Goal: Check status: Check status

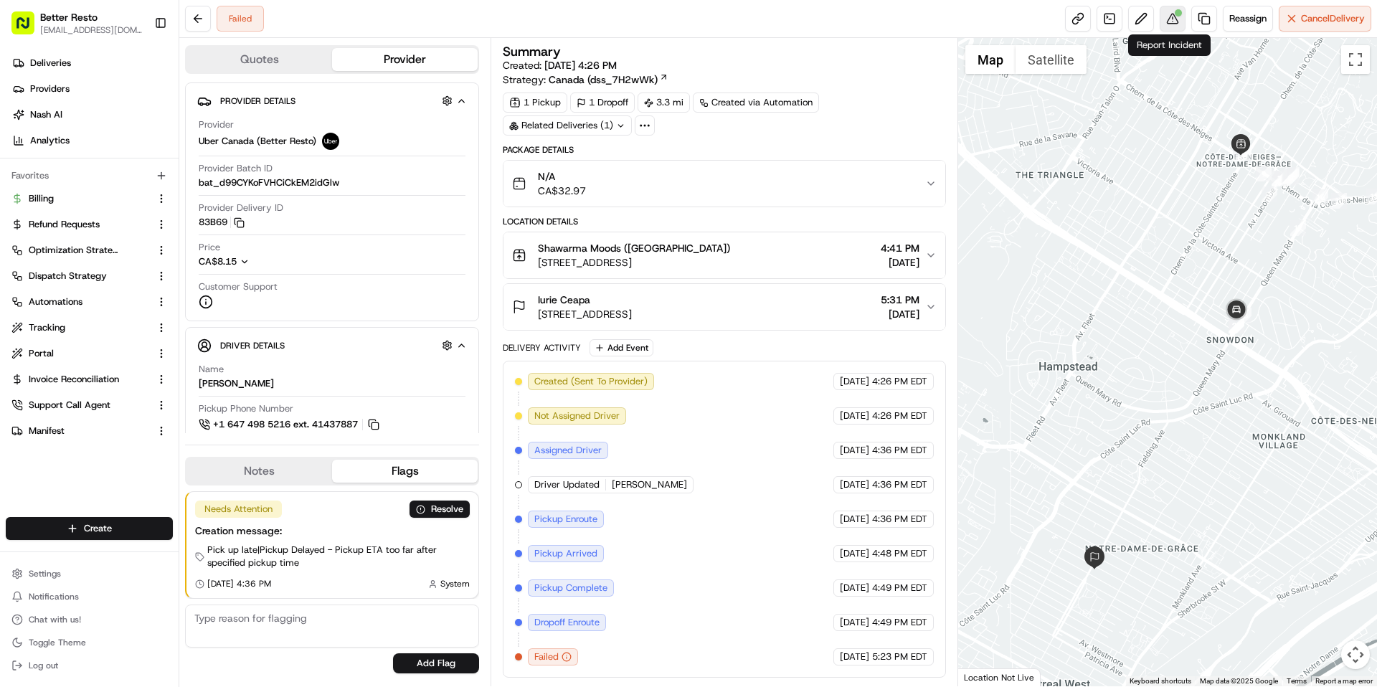
click at [1176, 19] on button at bounding box center [1173, 19] width 26 height 26
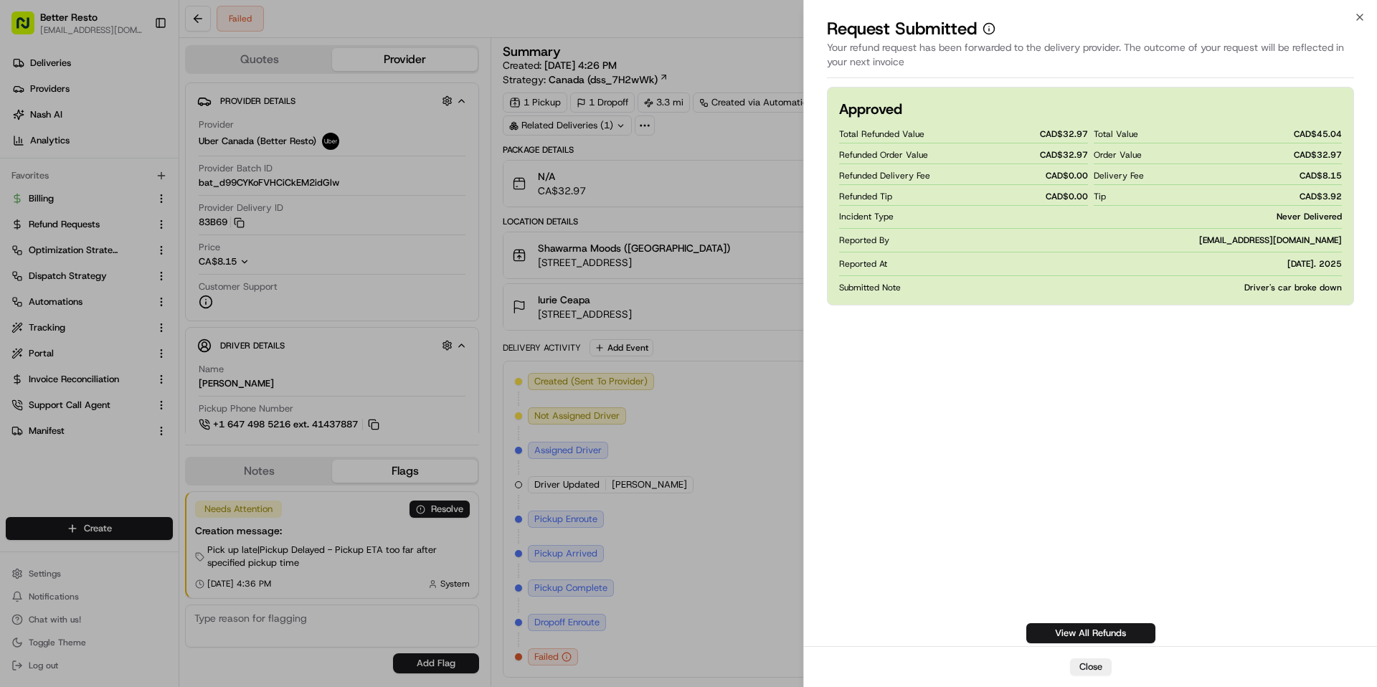
click at [1068, 151] on span "CAD$ 32.97" at bounding box center [1064, 154] width 48 height 11
copy span "32.97"
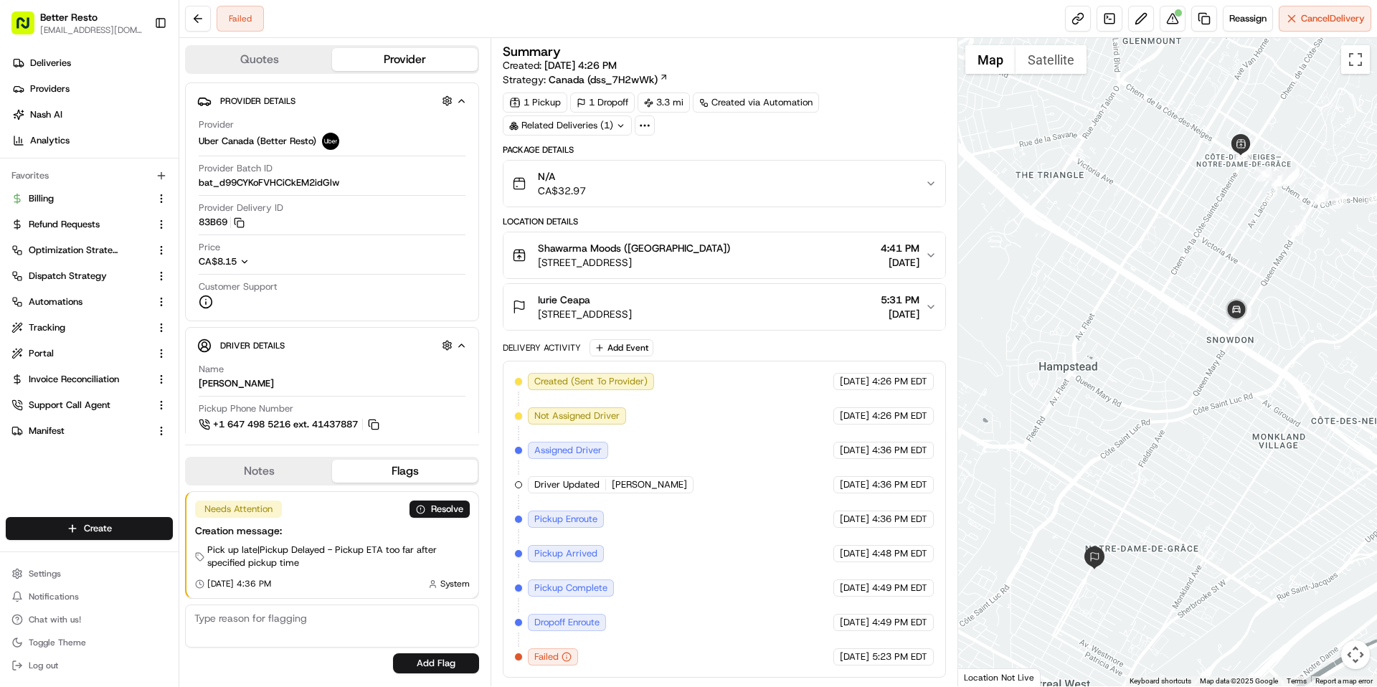
click at [712, 191] on div "N/A CA$32.97" at bounding box center [718, 183] width 412 height 29
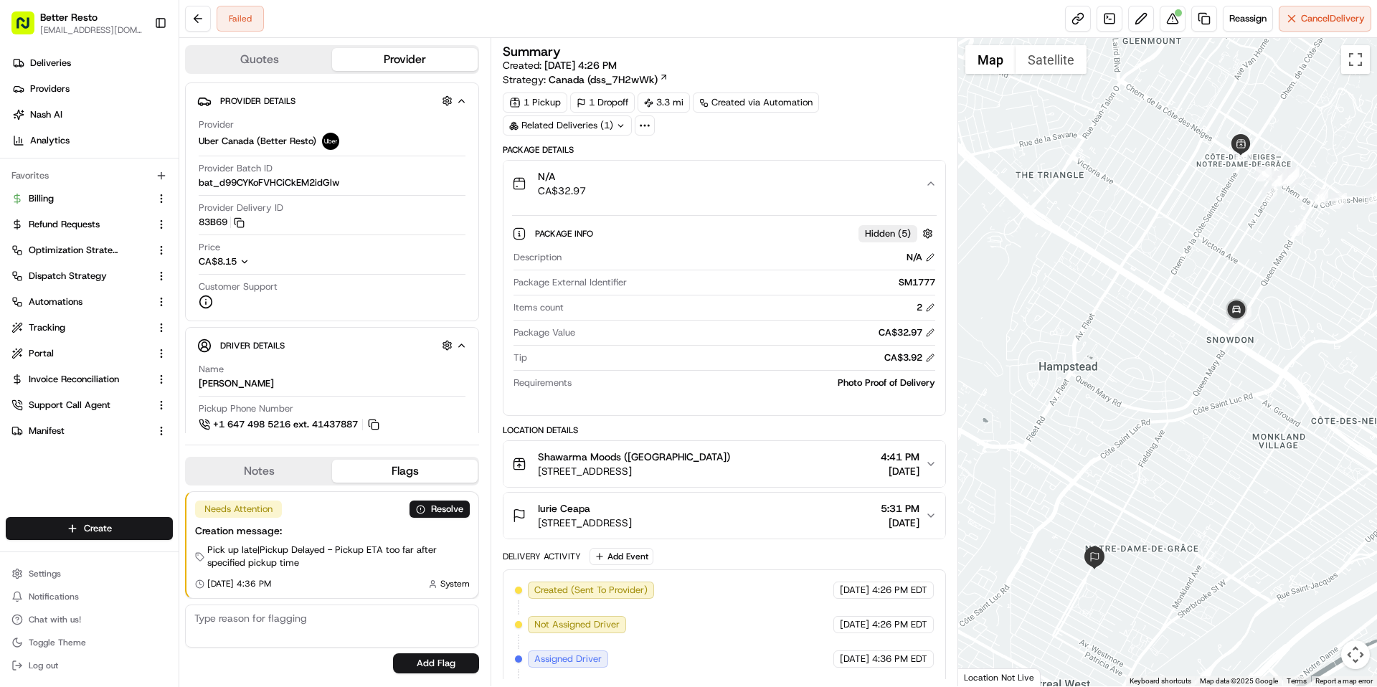
click at [917, 281] on div "SM1777" at bounding box center [784, 282] width 302 height 13
copy div "SM1777"
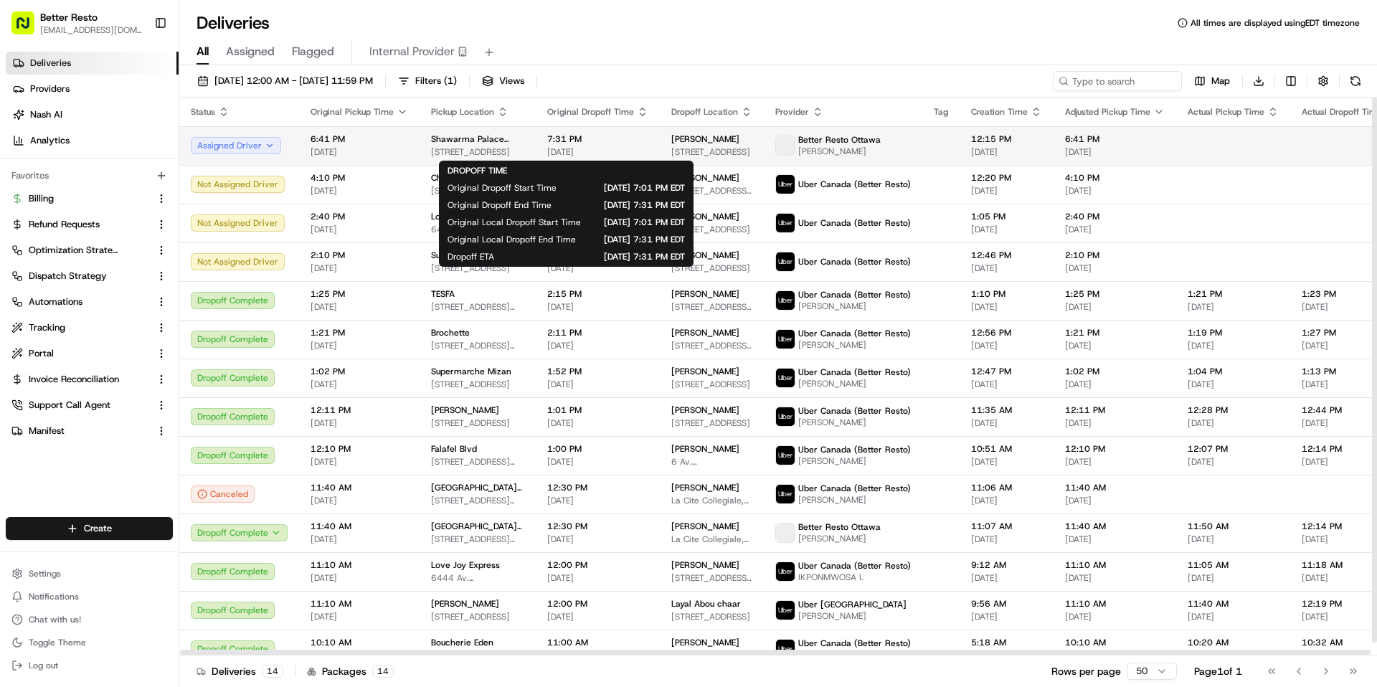
click at [622, 148] on span "[DATE]" at bounding box center [597, 151] width 101 height 11
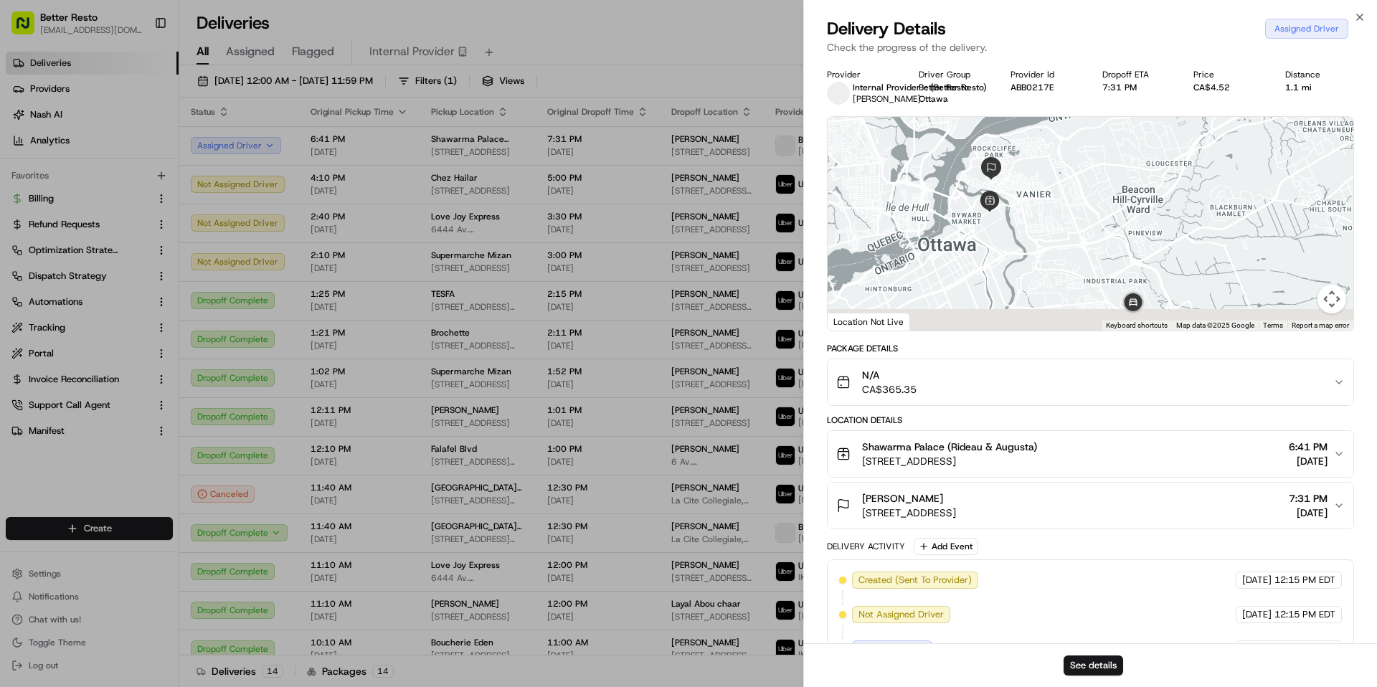
drag, startPoint x: 1023, startPoint y: 280, endPoint x: 1022, endPoint y: 245, distance: 35.2
click at [1023, 245] on div at bounding box center [1091, 224] width 526 height 214
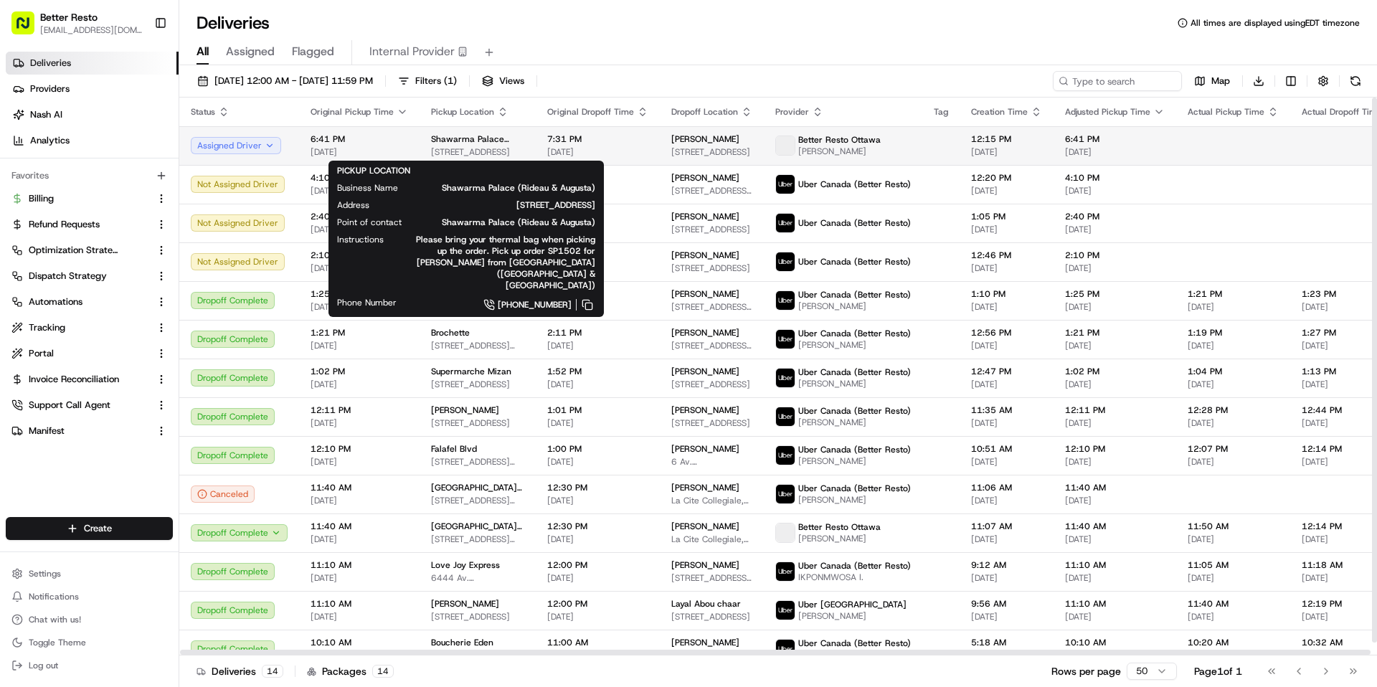
click at [465, 142] on span "Shawarma Palace (Rideau & Augusta)" at bounding box center [477, 138] width 93 height 11
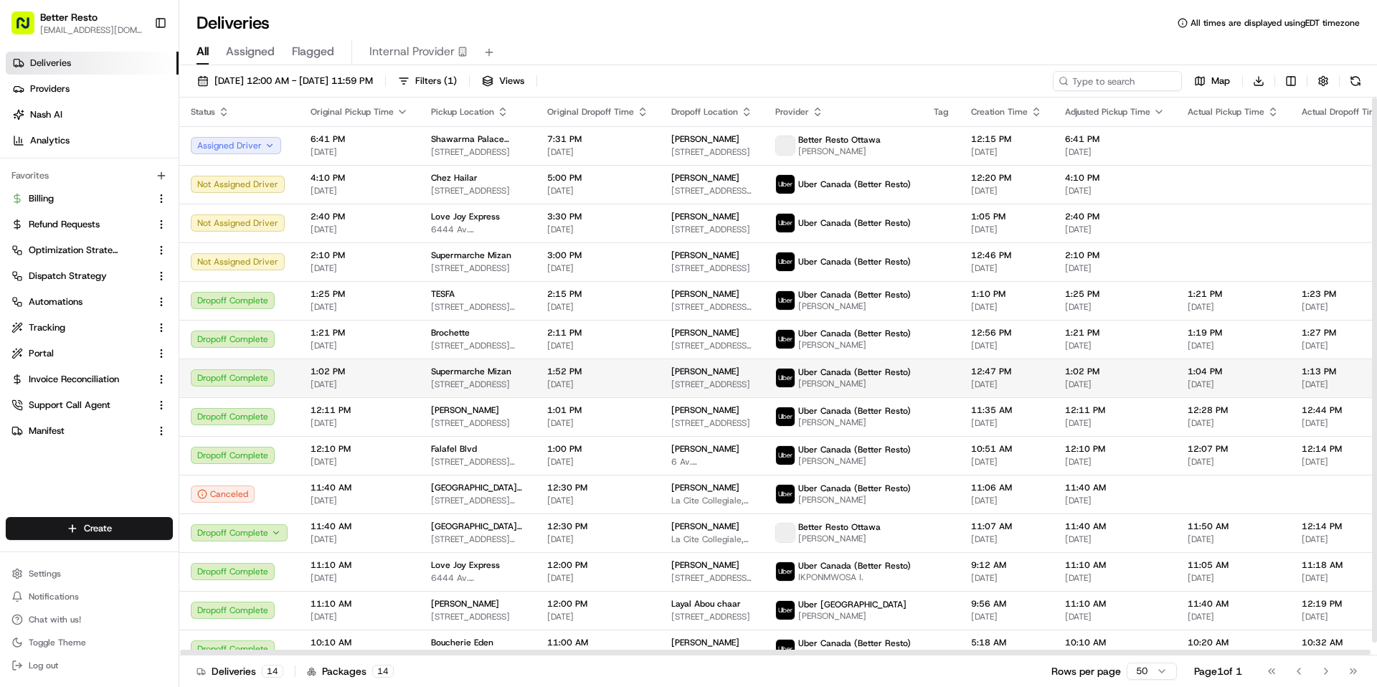
scroll to position [13, 0]
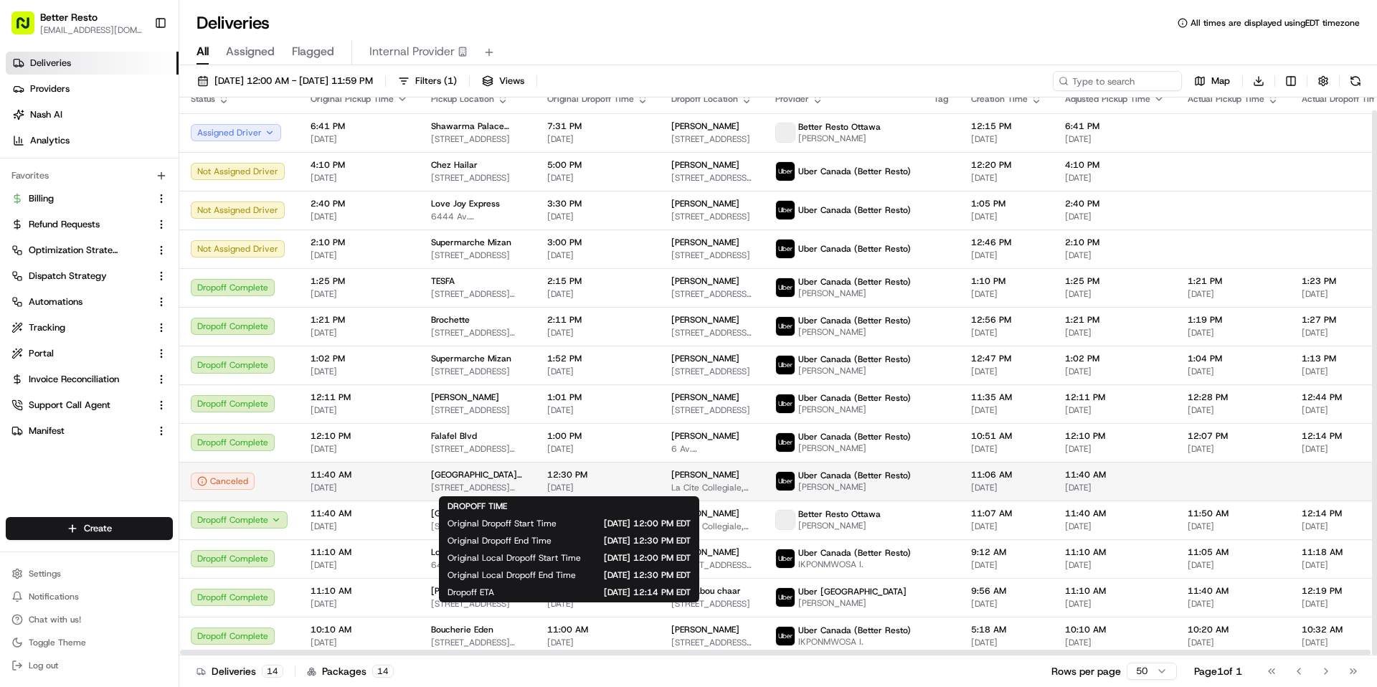
click at [585, 485] on span "[DATE]" at bounding box center [597, 487] width 101 height 11
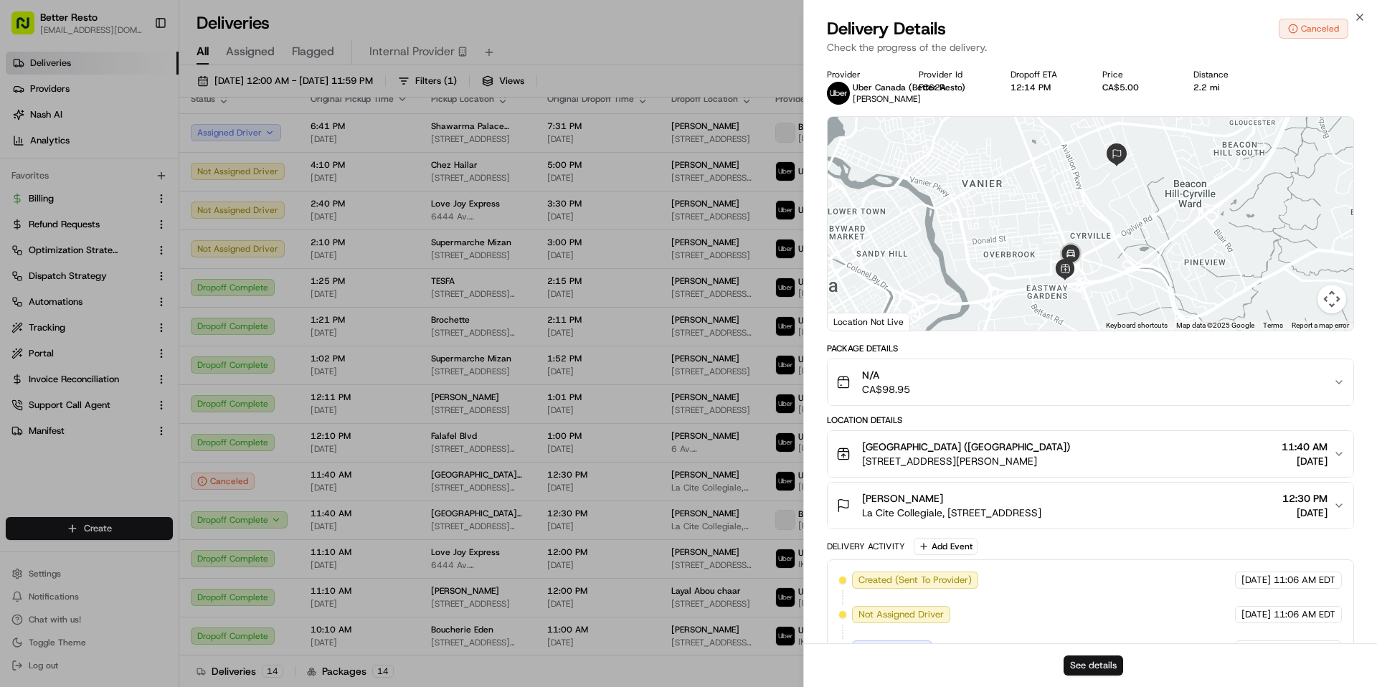
click at [1098, 663] on button "See details" at bounding box center [1094, 666] width 60 height 20
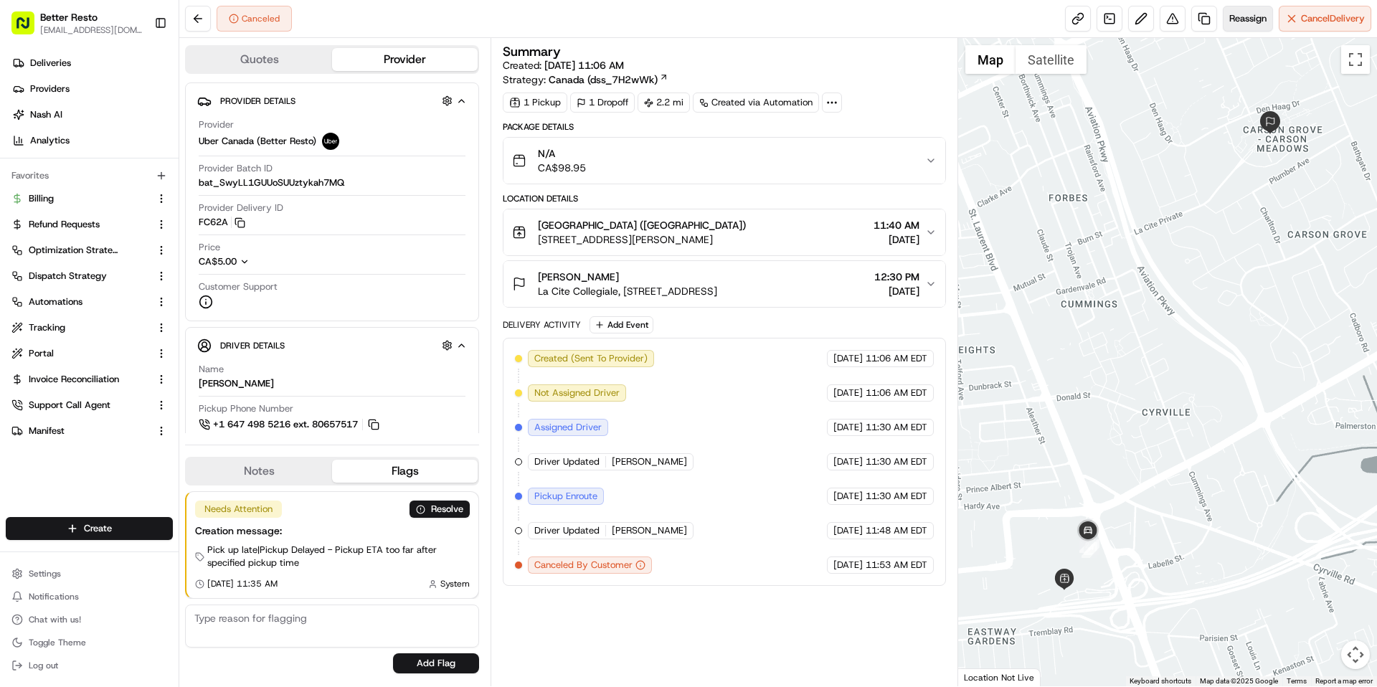
click at [1257, 14] on span "Reassign" at bounding box center [1247, 18] width 37 height 13
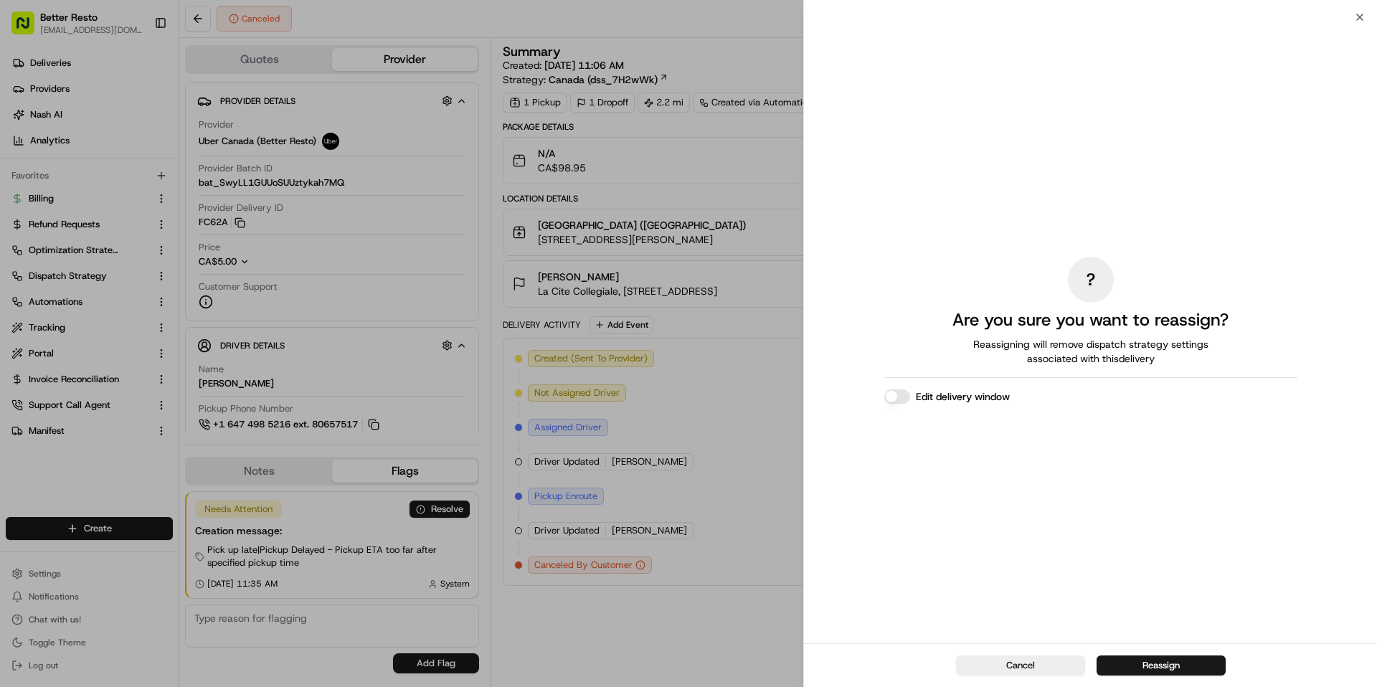
click at [896, 397] on button "Edit delivery window" at bounding box center [897, 396] width 26 height 14
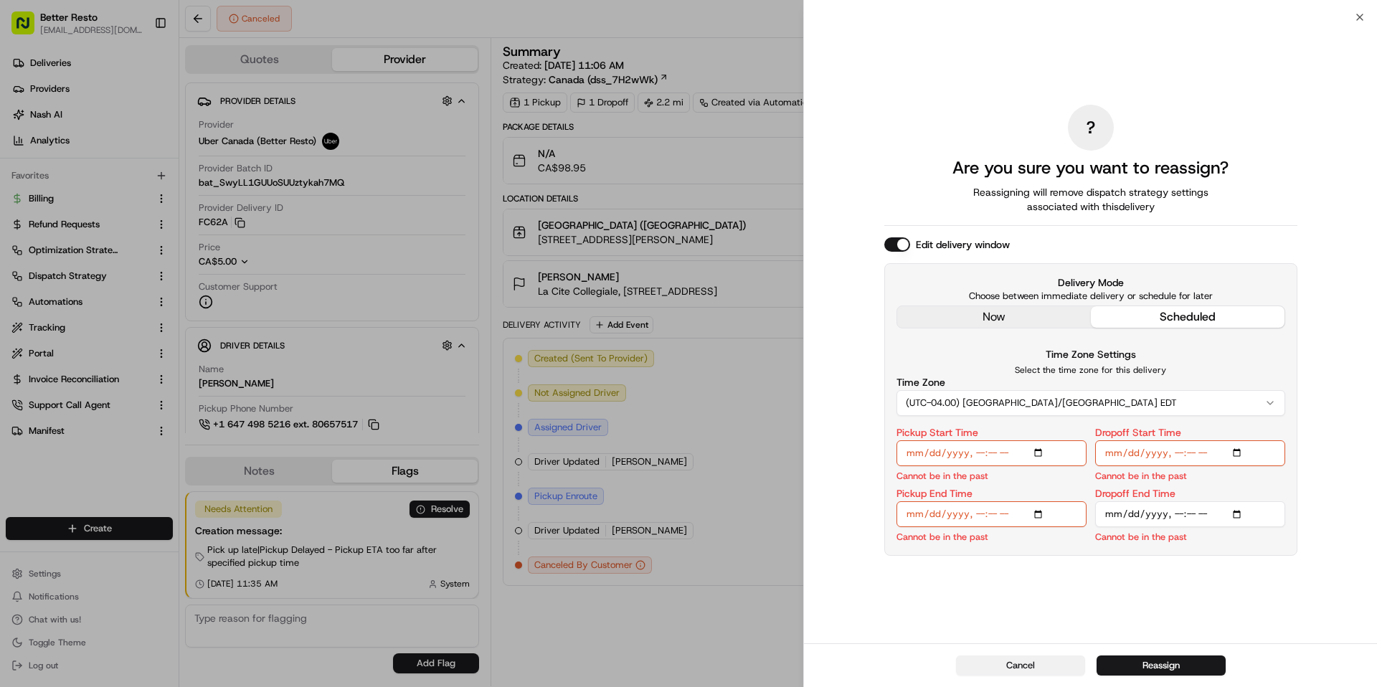
click at [1018, 661] on button "Cancel" at bounding box center [1020, 666] width 129 height 20
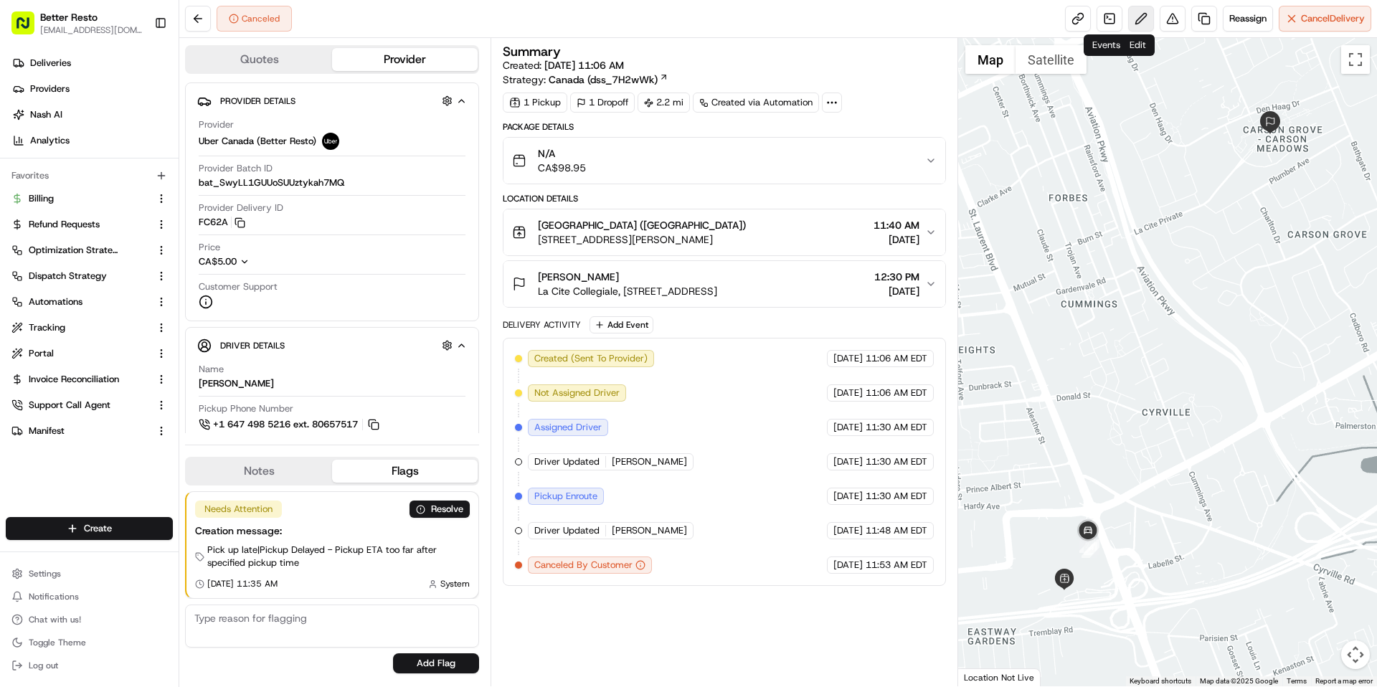
click at [1134, 20] on button at bounding box center [1141, 19] width 26 height 26
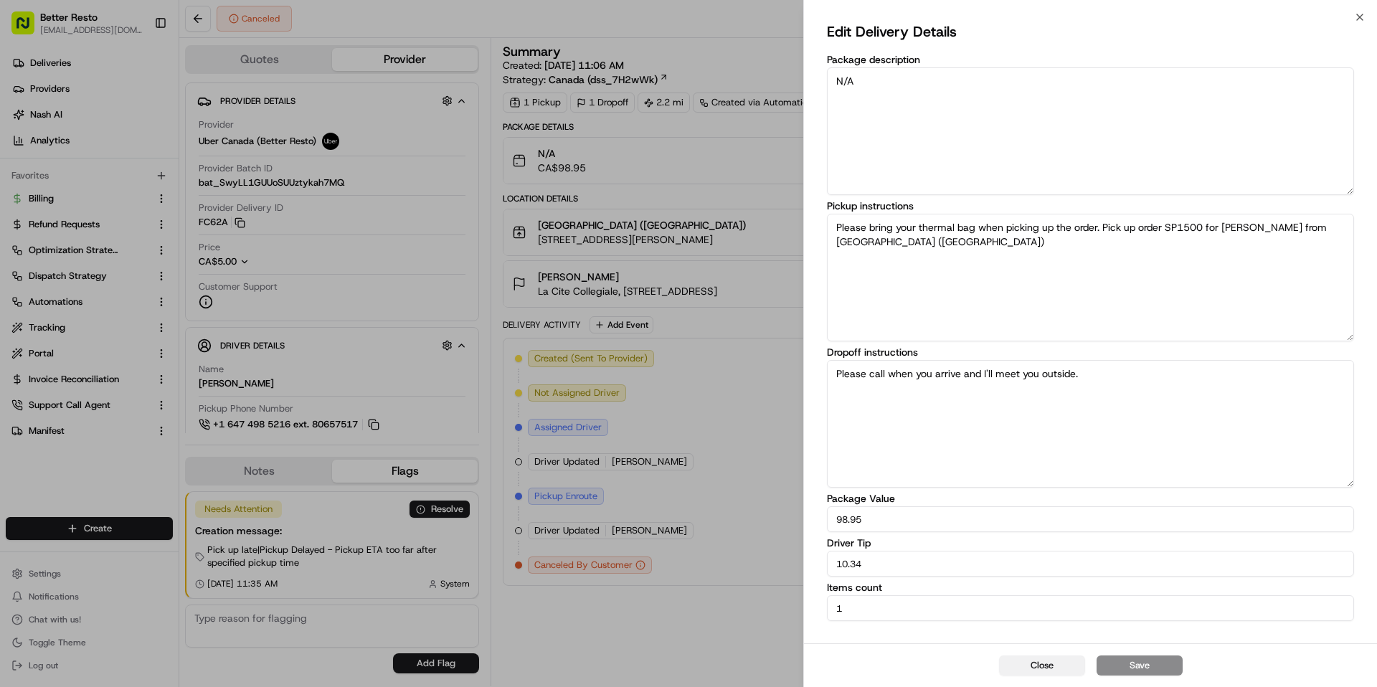
click at [1041, 665] on button "Close" at bounding box center [1042, 666] width 86 height 20
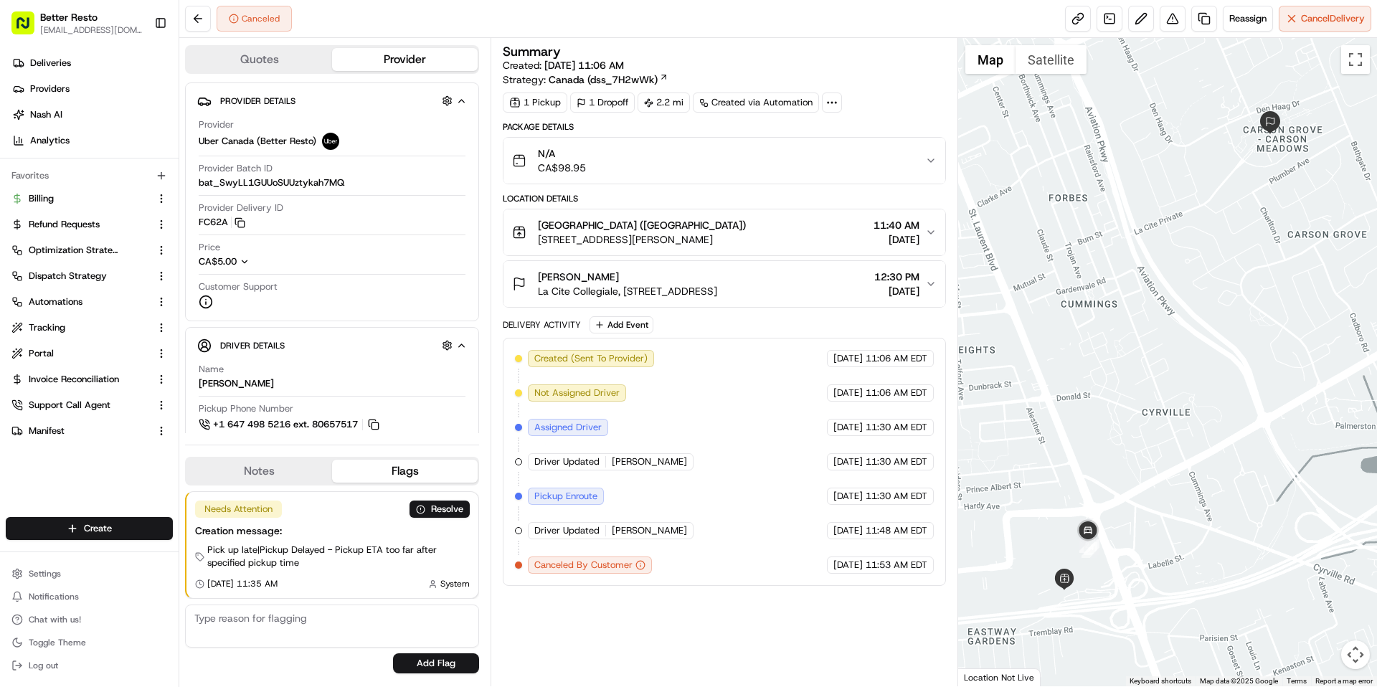
click at [499, 200] on div "Summary Created: [DATE] 11:06 AM Strategy: [GEOGRAPHIC_DATA] (dss_7H2wWk) 1 Pic…" at bounding box center [724, 362] width 467 height 648
